Goal: Information Seeking & Learning: Learn about a topic

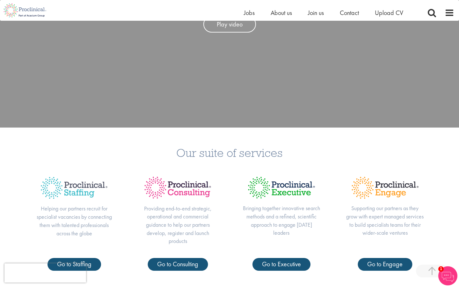
scroll to position [207, 0]
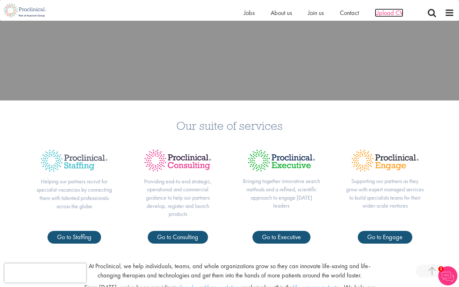
click at [383, 12] on span "Upload CV" at bounding box center [389, 13] width 28 height 8
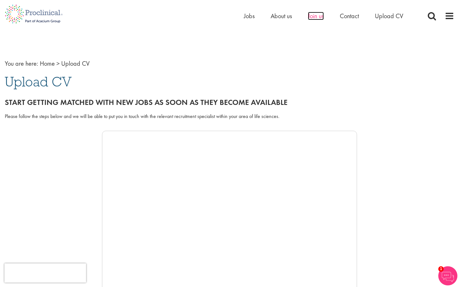
click at [318, 18] on span "Join us" at bounding box center [316, 16] width 16 height 8
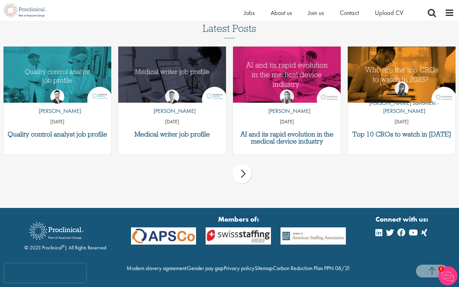
scroll to position [816, 0]
click at [421, 131] on h3 "Top 10 CROs to watch in [DATE]" at bounding box center [401, 134] width 101 height 7
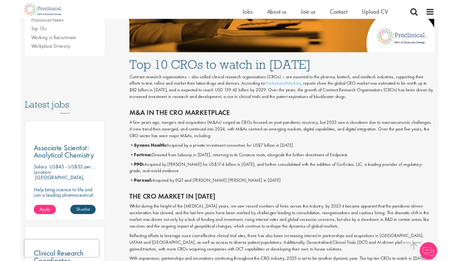
scroll to position [248, 0]
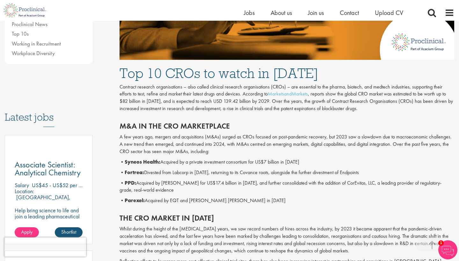
drag, startPoint x: 127, startPoint y: 160, endPoint x: 165, endPoint y: 157, distance: 38.1
click at [160, 159] on b "Syneos Health:" at bounding box center [143, 162] width 36 height 7
copy p "• Syneos Health"
click at [137, 170] on b "Fortrea:" at bounding box center [134, 172] width 19 height 7
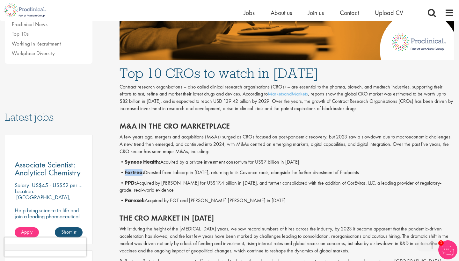
copy b "Fortrea"
